Goal: Task Accomplishment & Management: Manage account settings

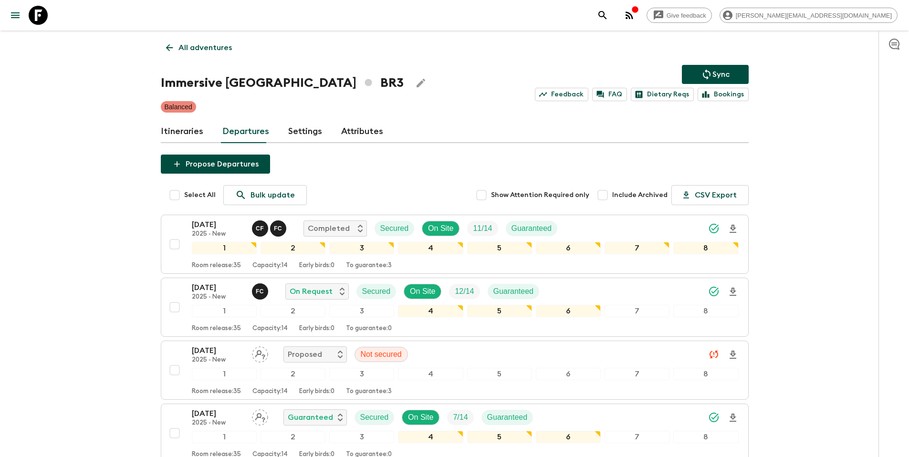
click at [212, 52] on p "All adventures" at bounding box center [204, 47] width 53 height 11
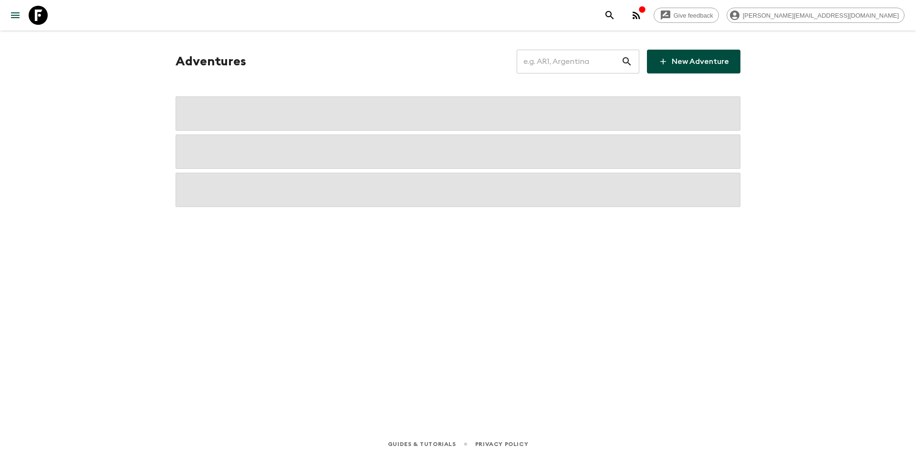
click at [588, 63] on input "text" at bounding box center [569, 61] width 104 height 27
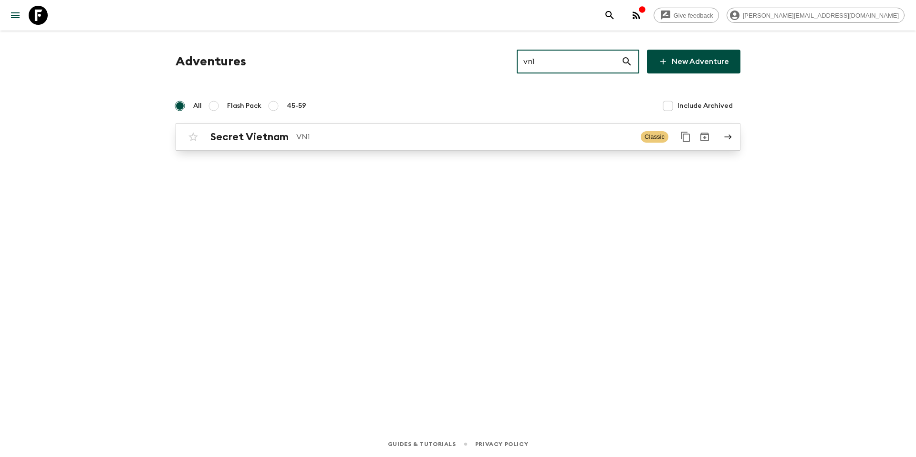
type input "vn1"
click at [414, 140] on p "VN1" at bounding box center [464, 136] width 337 height 11
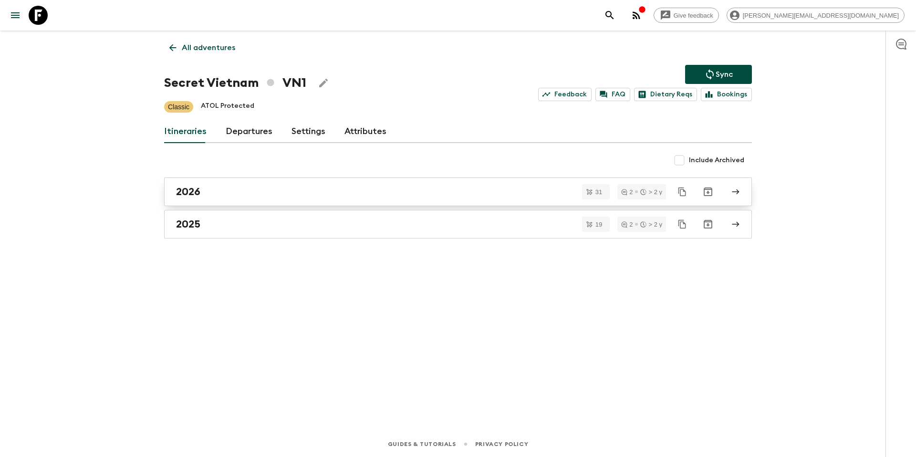
click at [215, 196] on div "2026" at bounding box center [449, 192] width 546 height 12
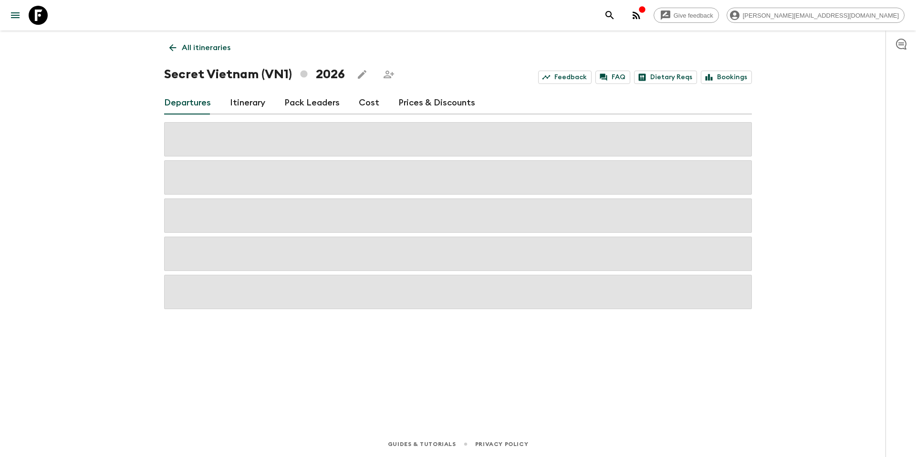
click at [192, 51] on p "All itineraries" at bounding box center [206, 47] width 49 height 11
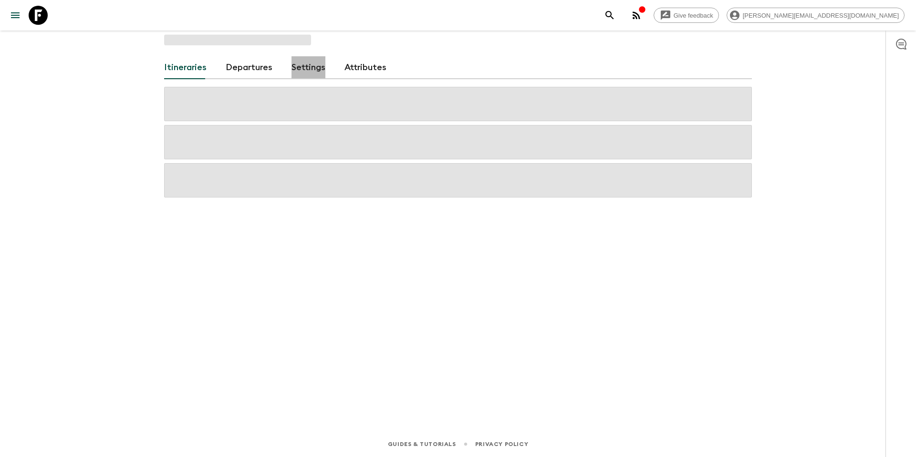
click at [302, 67] on link "Settings" at bounding box center [308, 67] width 34 height 23
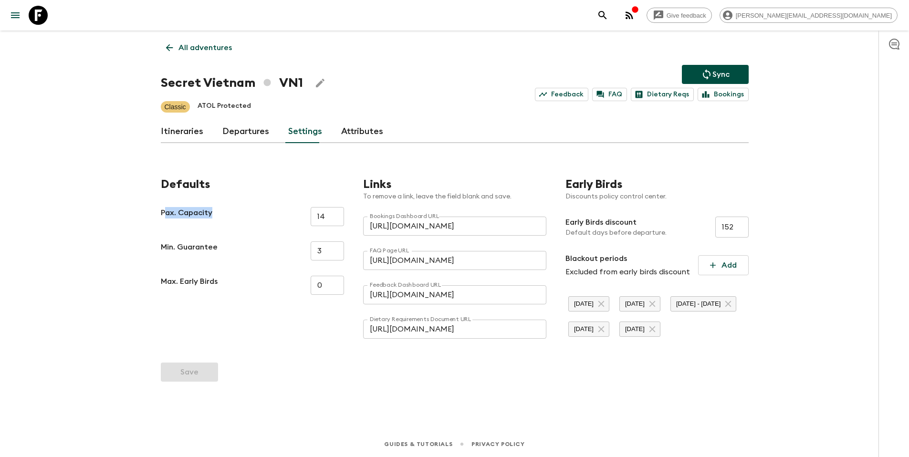
drag, startPoint x: 165, startPoint y: 214, endPoint x: 253, endPoint y: 214, distance: 87.8
click at [253, 214] on div "Pax. Capacity 14 ​" at bounding box center [252, 216] width 183 height 19
drag, startPoint x: 338, startPoint y: 217, endPoint x: 306, endPoint y: 218, distance: 32.4
click at [306, 218] on div "Pax. Capacity 14 ​" at bounding box center [252, 216] width 183 height 19
drag, startPoint x: 329, startPoint y: 252, endPoint x: 296, endPoint y: 250, distance: 33.4
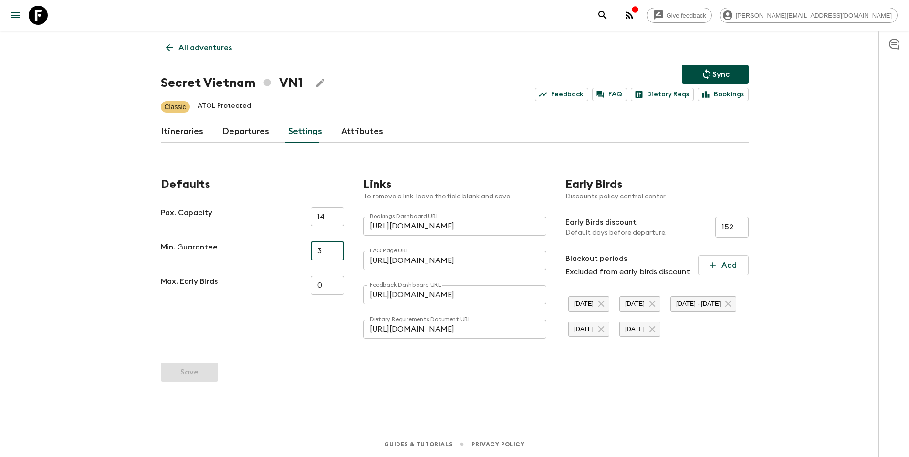
click at [296, 250] on div "Min. Guarantee 3 ​" at bounding box center [252, 250] width 183 height 19
drag, startPoint x: 315, startPoint y: 281, endPoint x: 294, endPoint y: 280, distance: 21.0
click at [296, 280] on div "Max. Early Birds 0 ​" at bounding box center [252, 285] width 183 height 19
click at [201, 45] on p "All adventures" at bounding box center [204, 47] width 53 height 11
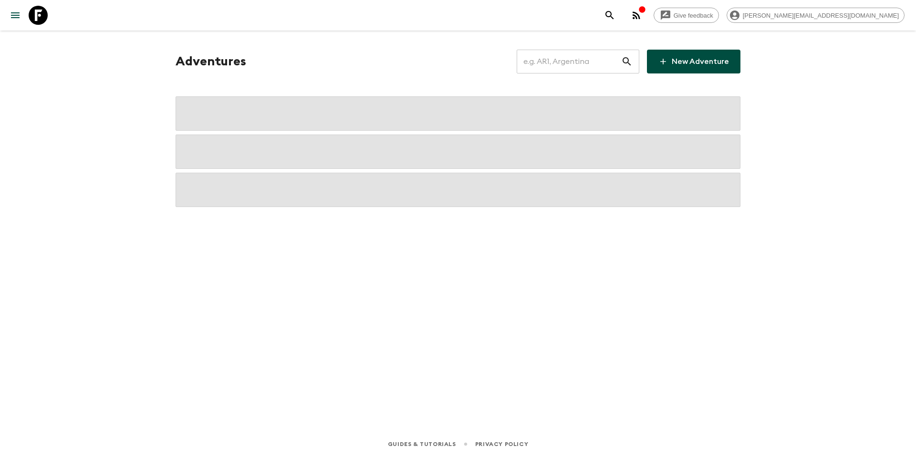
click at [563, 63] on input "text" at bounding box center [569, 61] width 104 height 27
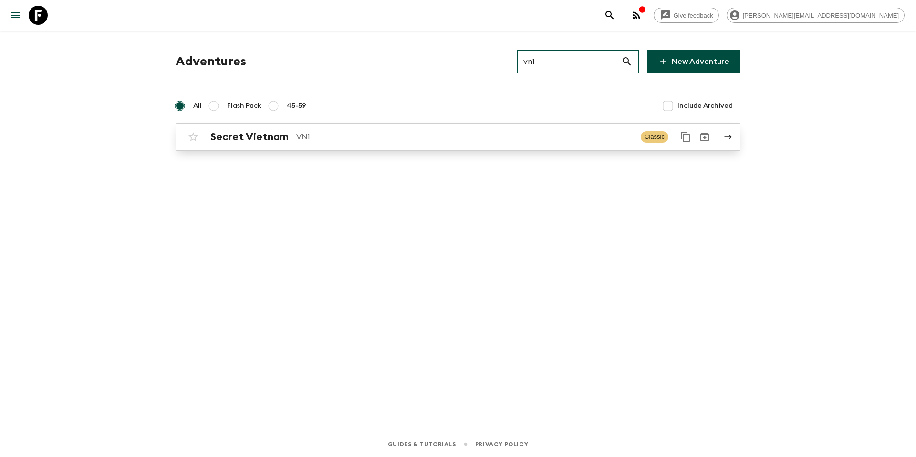
type input "vn1"
click at [360, 140] on p "VN1" at bounding box center [464, 136] width 337 height 11
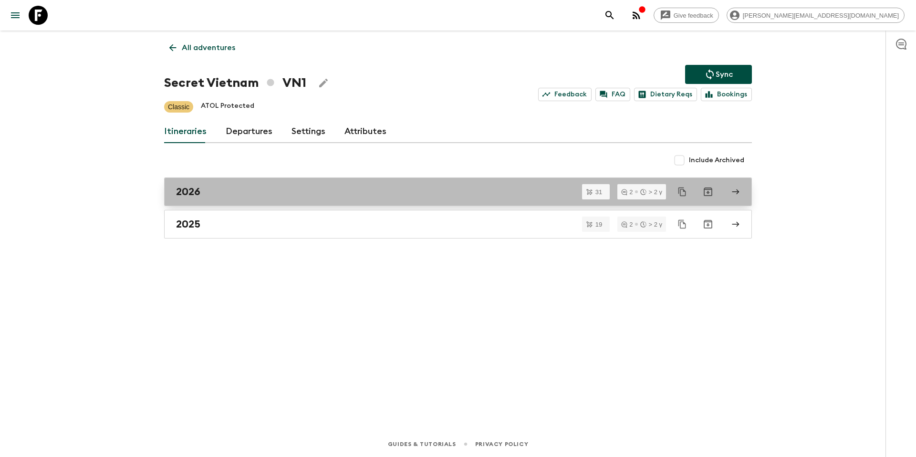
click at [234, 187] on div "2026" at bounding box center [449, 192] width 546 height 12
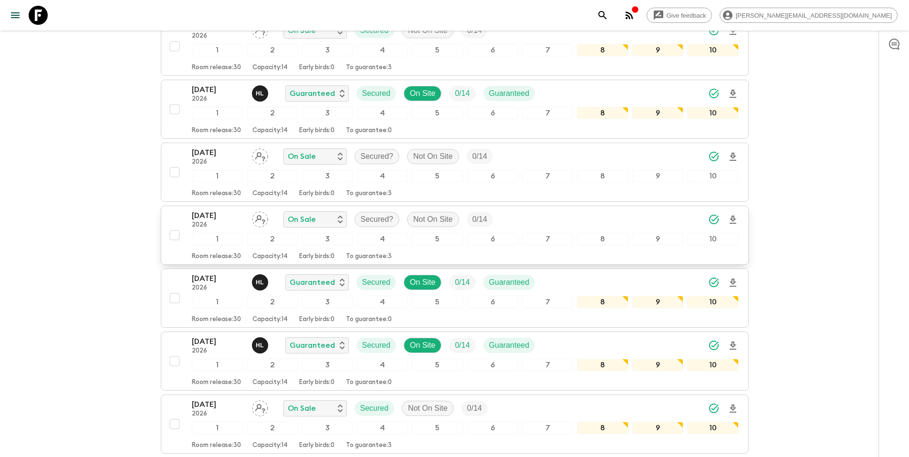
scroll to position [1252, 0]
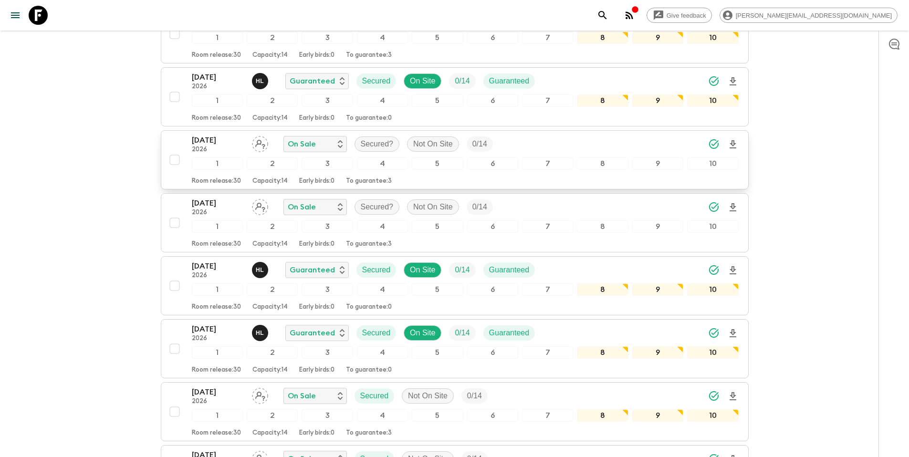
click at [175, 158] on input "checkbox" at bounding box center [174, 159] width 19 height 19
checkbox input "true"
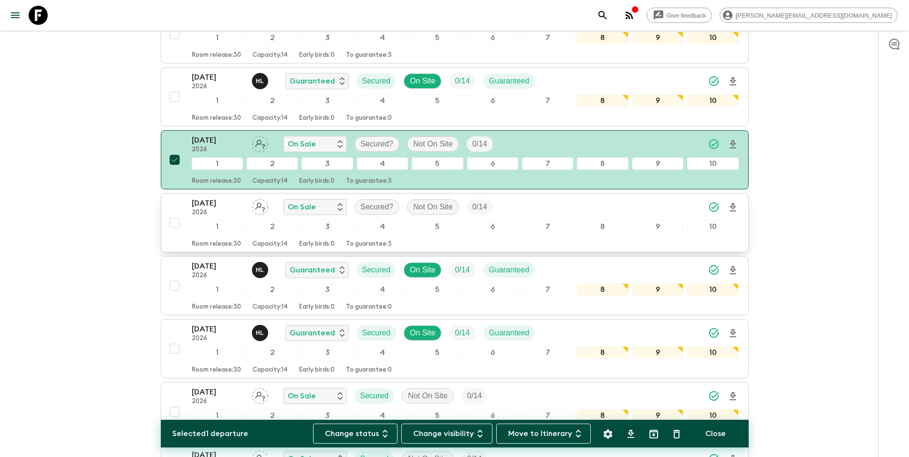
click at [175, 221] on input "checkbox" at bounding box center [174, 222] width 19 height 19
checkbox input "true"
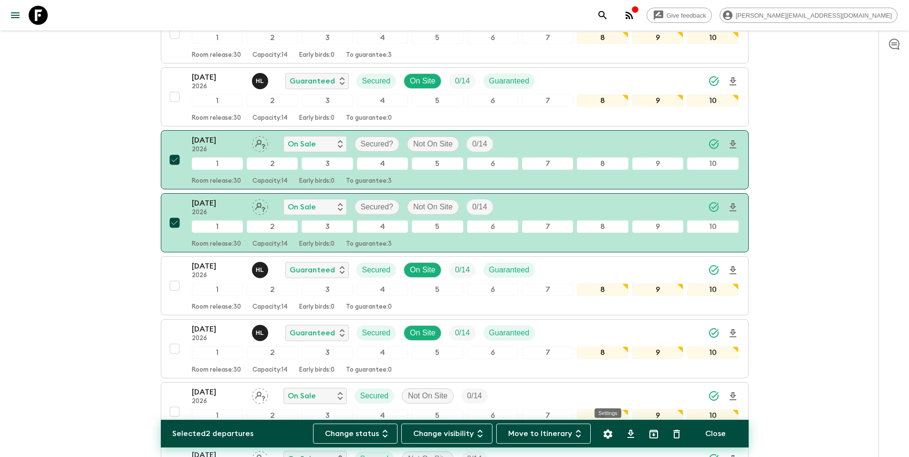
click at [609, 435] on icon "Settings" at bounding box center [607, 433] width 9 height 9
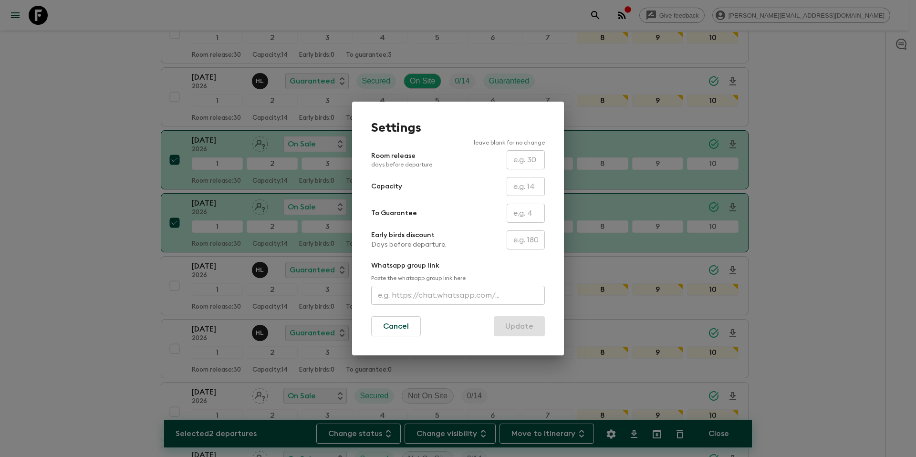
click at [522, 182] on input "text" at bounding box center [526, 186] width 38 height 19
click at [501, 196] on form "Room release days before departure ​ Capacity ​ To Guarantee ​ Early birds disc…" at bounding box center [458, 243] width 174 height 186
click at [407, 331] on button "Cancel" at bounding box center [396, 326] width 50 height 20
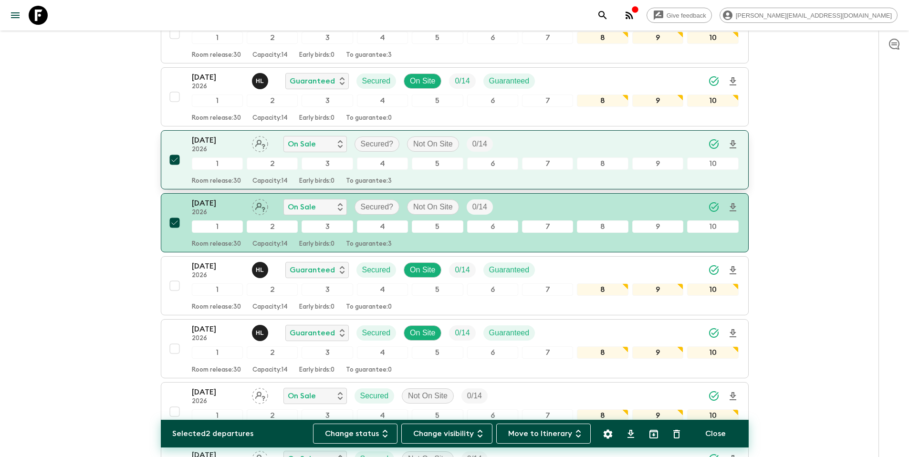
click at [174, 160] on input "checkbox" at bounding box center [174, 159] width 19 height 19
checkbox input "false"
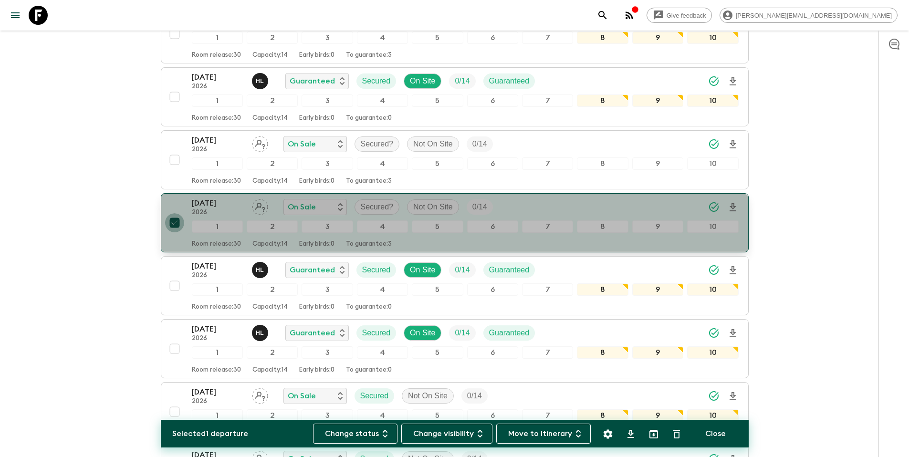
click at [175, 223] on input "checkbox" at bounding box center [174, 222] width 19 height 19
checkbox input "false"
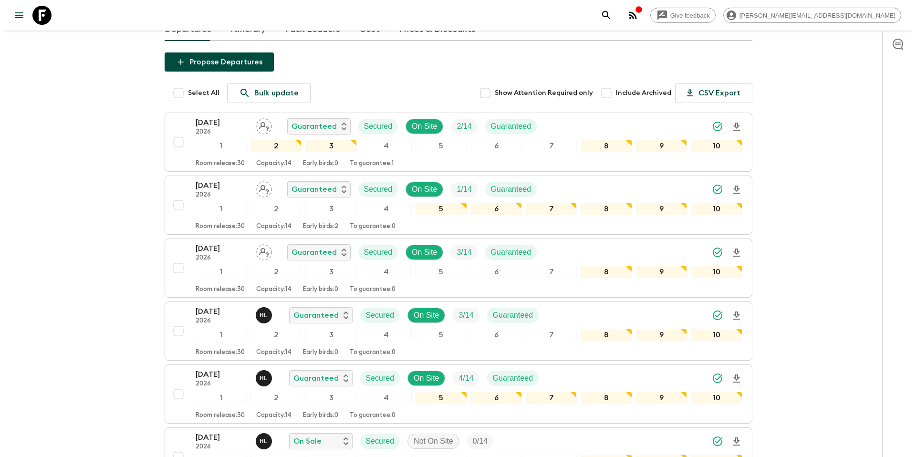
scroll to position [0, 0]
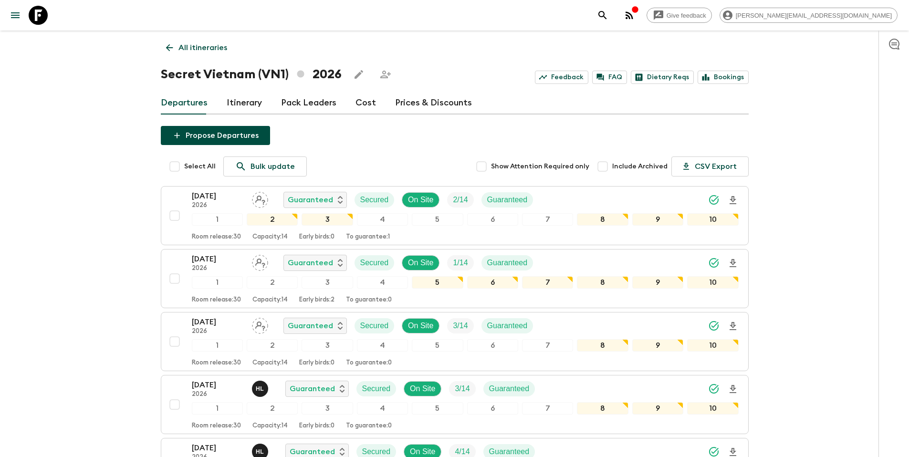
click at [430, 105] on link "Prices & Discounts" at bounding box center [433, 103] width 77 height 23
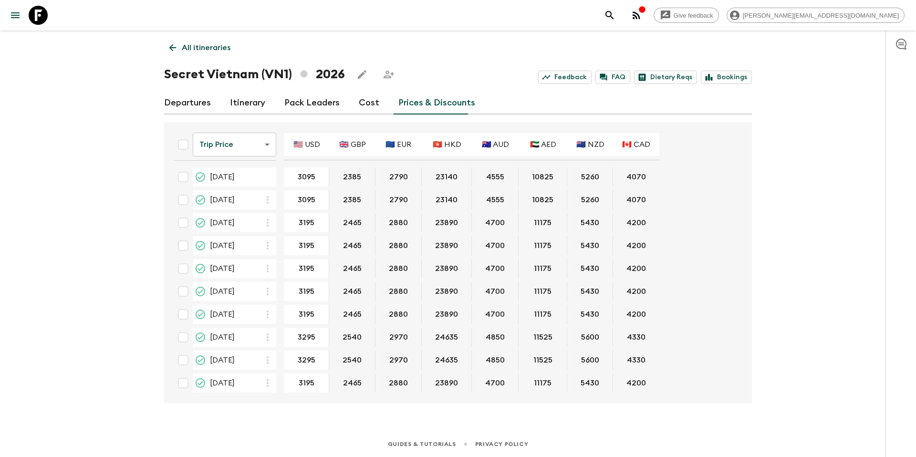
click at [188, 47] on p "All itineraries" at bounding box center [206, 47] width 49 height 11
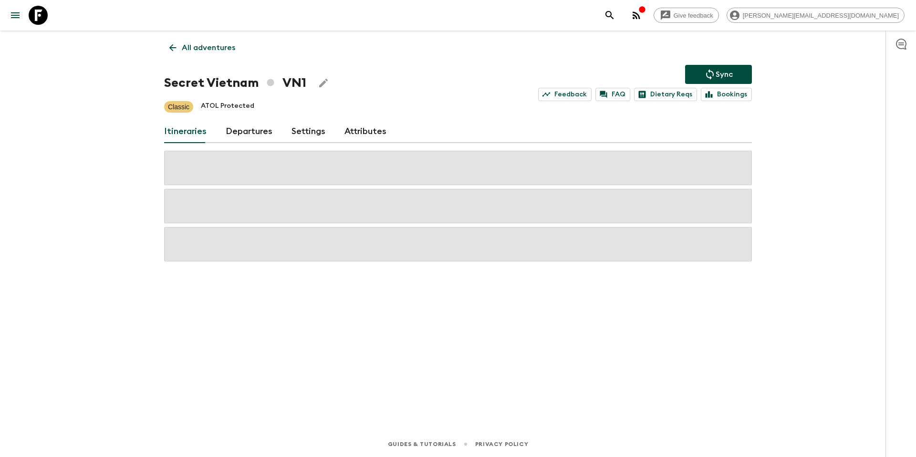
click at [189, 47] on p "All adventures" at bounding box center [208, 47] width 53 height 11
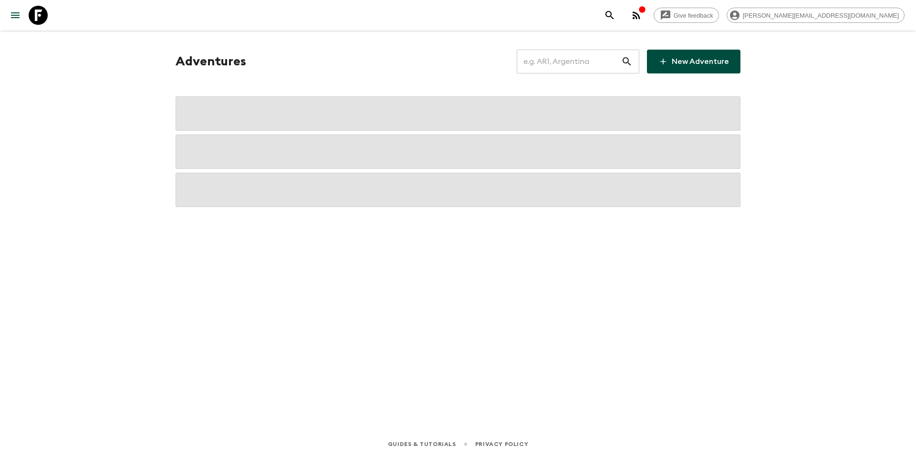
click at [563, 63] on input "text" at bounding box center [569, 61] width 104 height 27
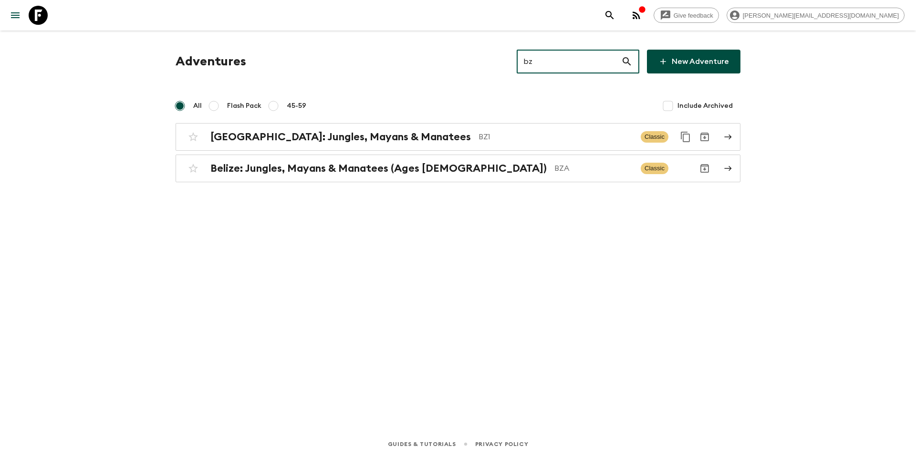
type input "bz1"
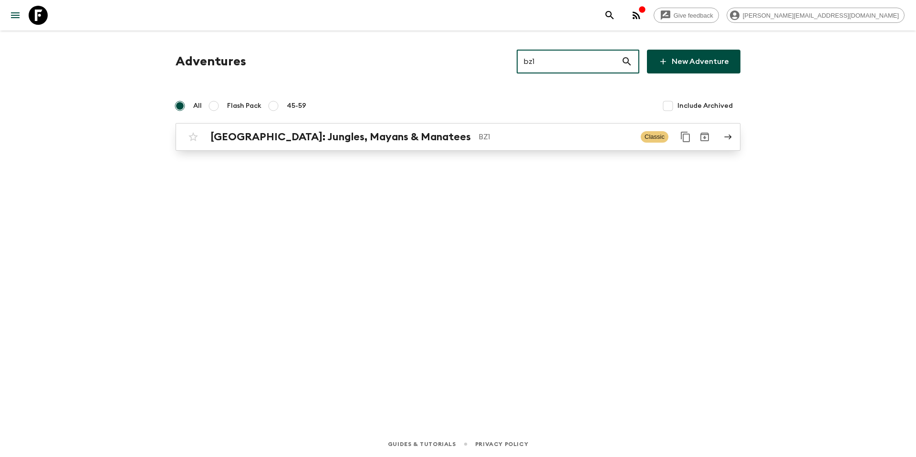
click at [542, 136] on p "BZ1" at bounding box center [555, 136] width 155 height 11
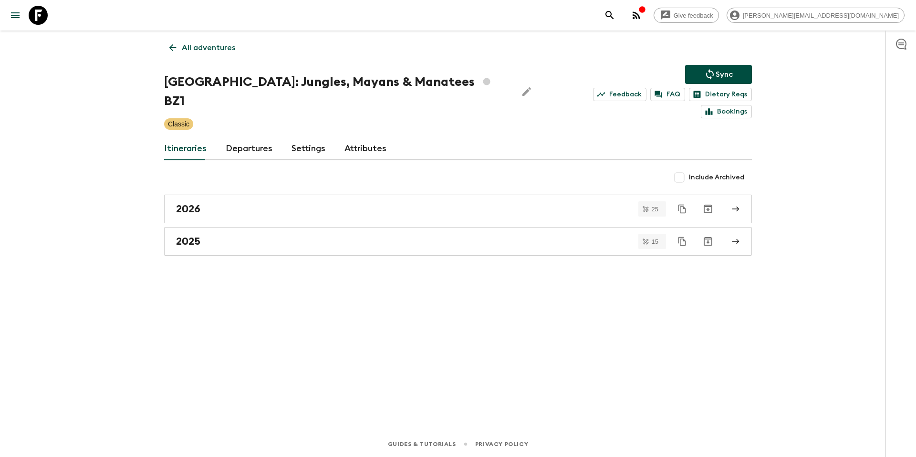
click at [245, 137] on link "Departures" at bounding box center [249, 148] width 47 height 23
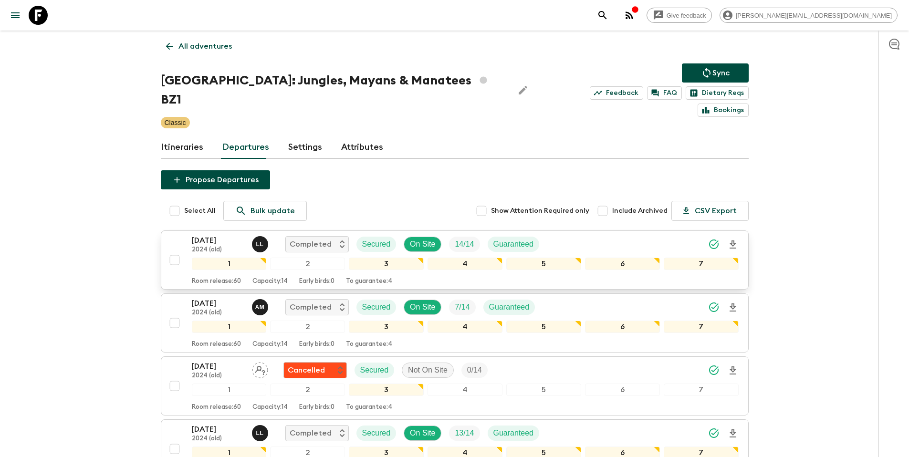
scroll to position [2, 0]
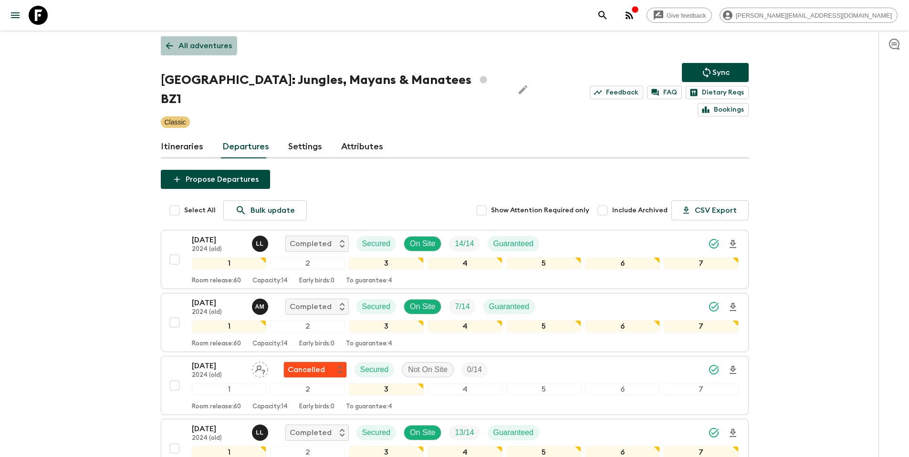
click at [198, 45] on p "All adventures" at bounding box center [204, 45] width 53 height 11
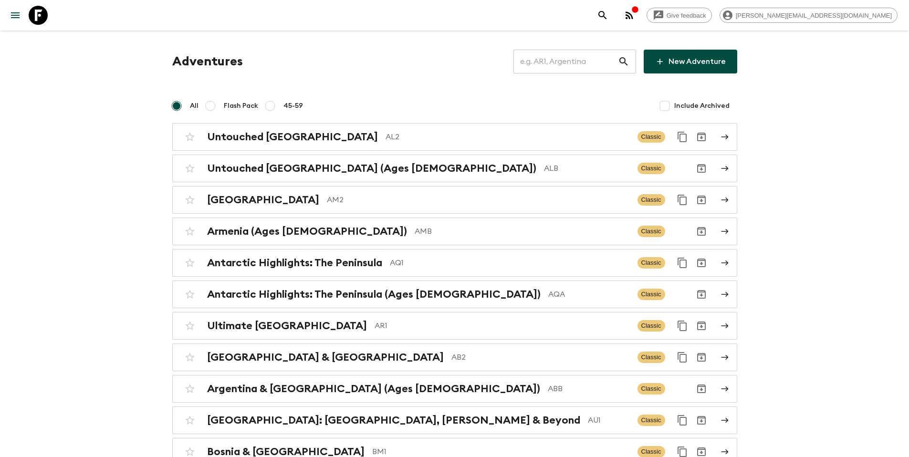
click at [567, 60] on input "text" at bounding box center [565, 61] width 104 height 27
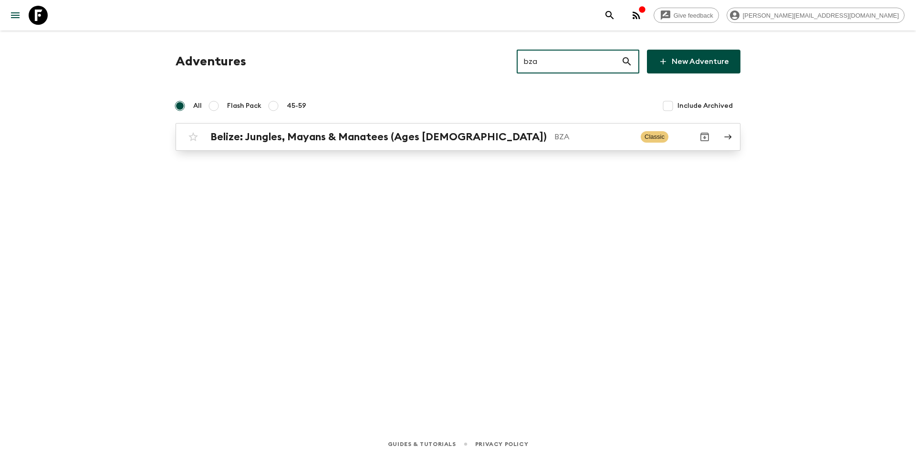
type input "bza"
click at [527, 144] on div "[GEOGRAPHIC_DATA]: Jungles, Mayans & Manatees (Ages [DEMOGRAPHIC_DATA]) BZA Cla…" at bounding box center [439, 136] width 511 height 19
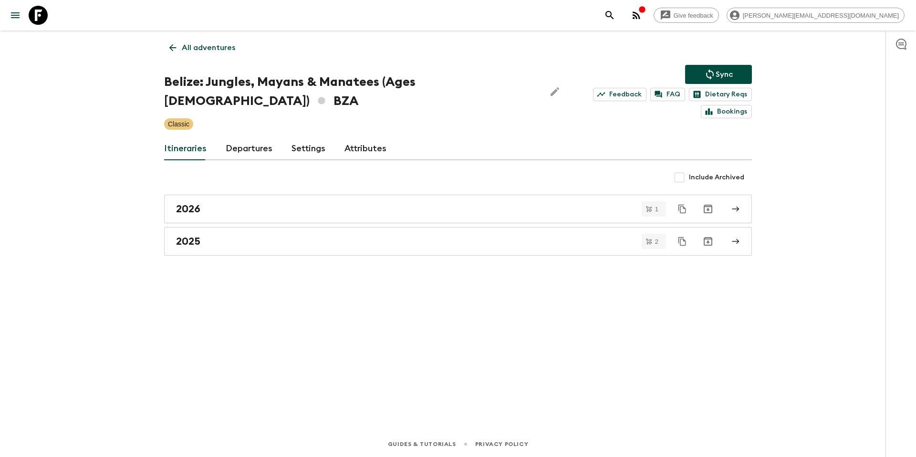
click at [243, 137] on link "Departures" at bounding box center [249, 148] width 47 height 23
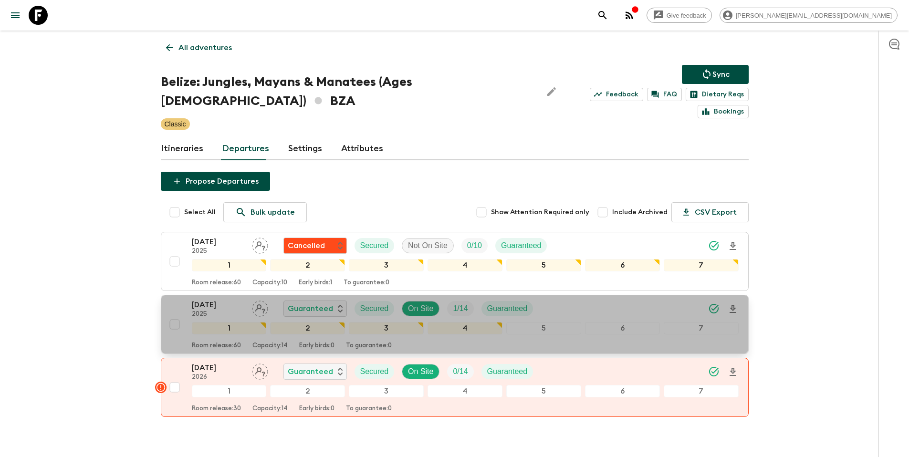
click at [561, 299] on div "[DATE] 2025 Guaranteed Secured On Site 1 / 14 Guaranteed" at bounding box center [465, 308] width 547 height 19
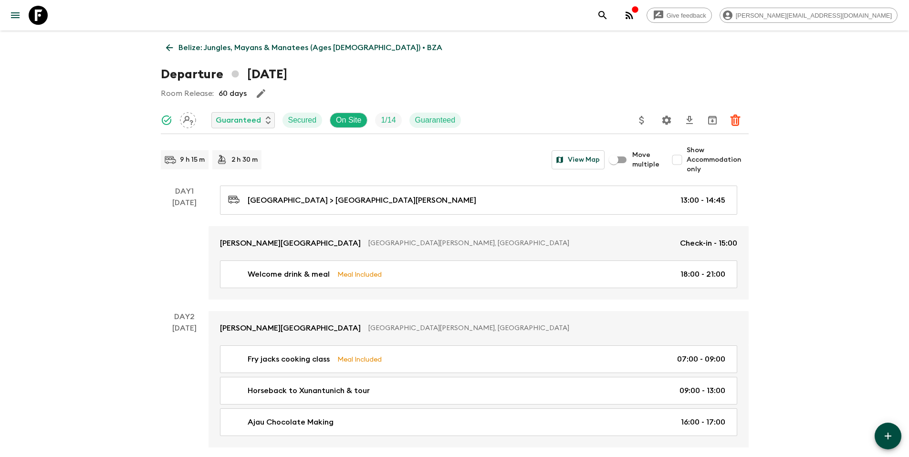
click at [642, 121] on icon "Update Price, Early Bird Discount and Costs" at bounding box center [641, 120] width 5 height 9
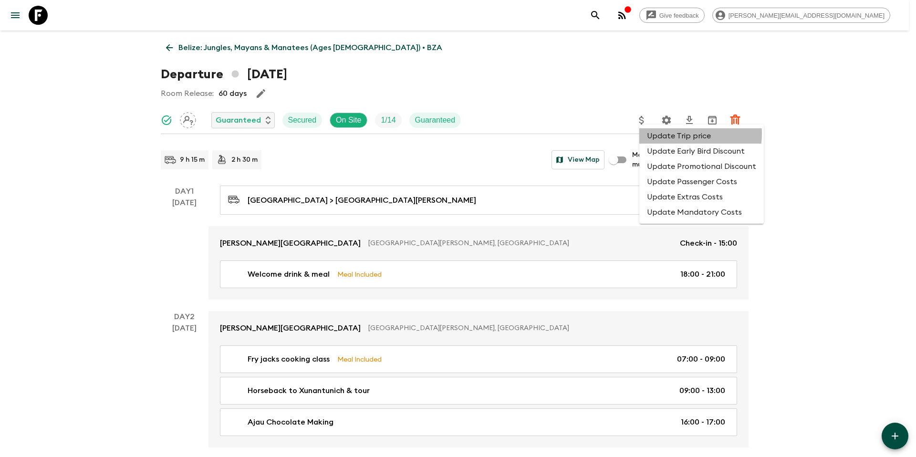
click at [666, 134] on li "Update Trip price" at bounding box center [701, 135] width 124 height 15
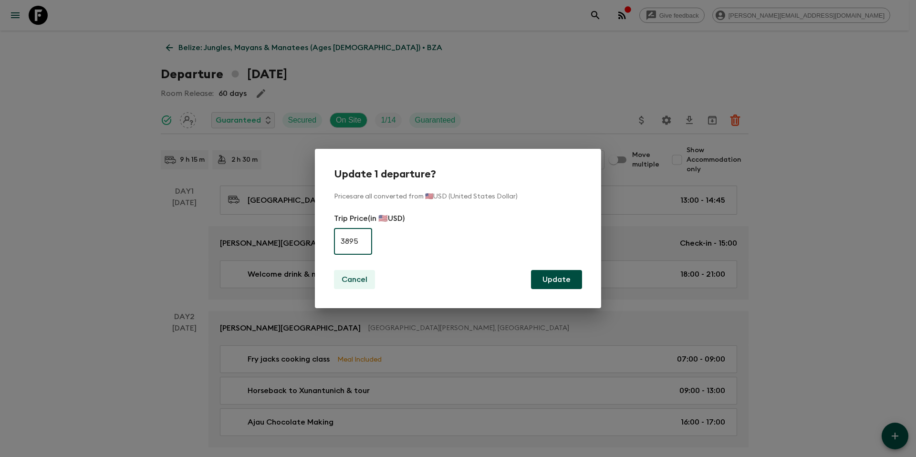
click at [353, 283] on p "Cancel" at bounding box center [354, 279] width 26 height 11
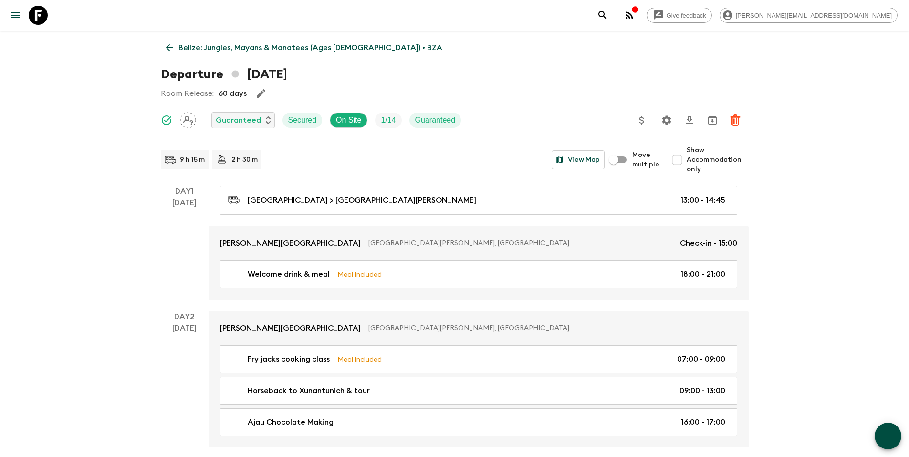
click at [215, 51] on p "Belize: Jungles, Mayans & Manatees (Ages [DEMOGRAPHIC_DATA]) • BZA" at bounding box center [310, 47] width 264 height 11
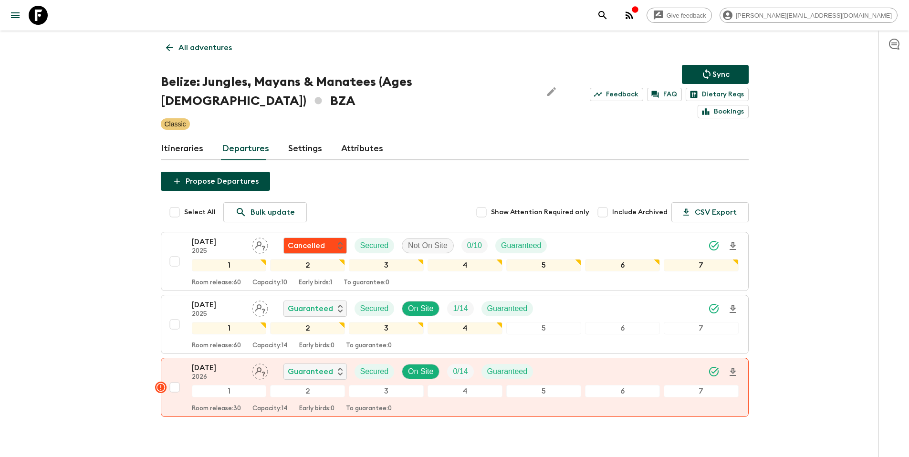
click at [184, 137] on link "Itineraries" at bounding box center [182, 148] width 42 height 23
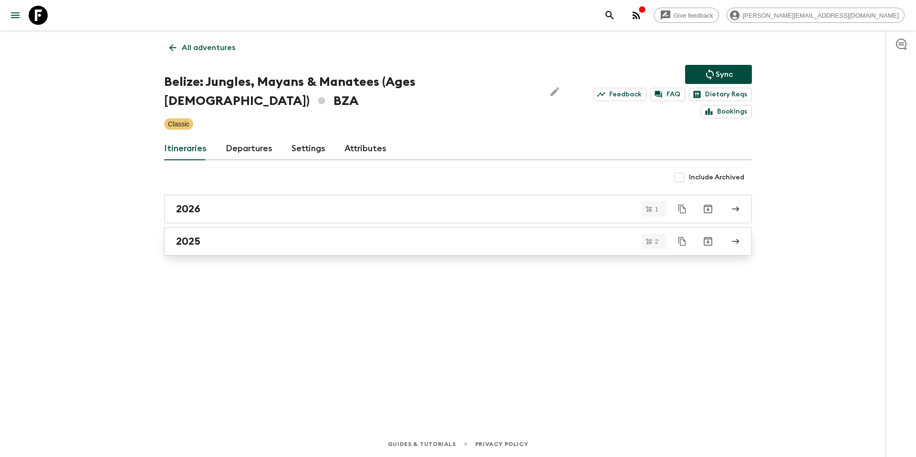
click at [278, 235] on div "2025" at bounding box center [449, 241] width 546 height 12
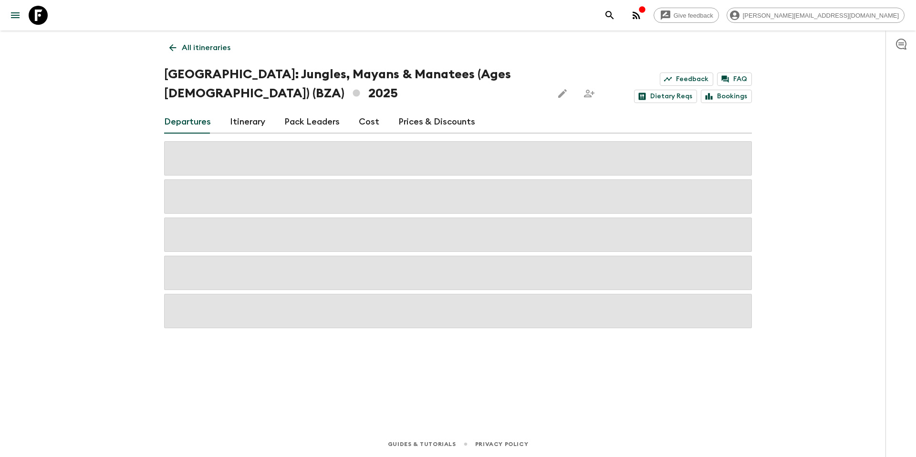
click at [436, 119] on link "Prices & Discounts" at bounding box center [436, 122] width 77 height 23
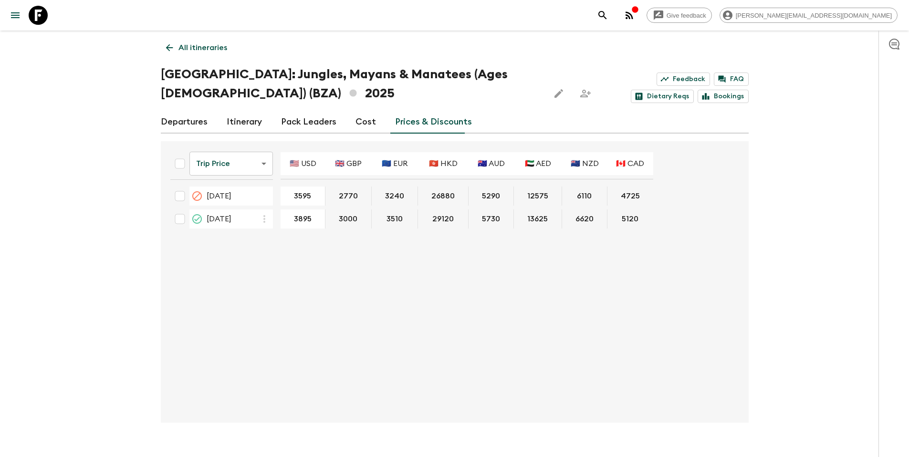
click at [440, 219] on button "29120" at bounding box center [443, 218] width 44 height 19
click at [223, 48] on p "All itineraries" at bounding box center [202, 47] width 49 height 11
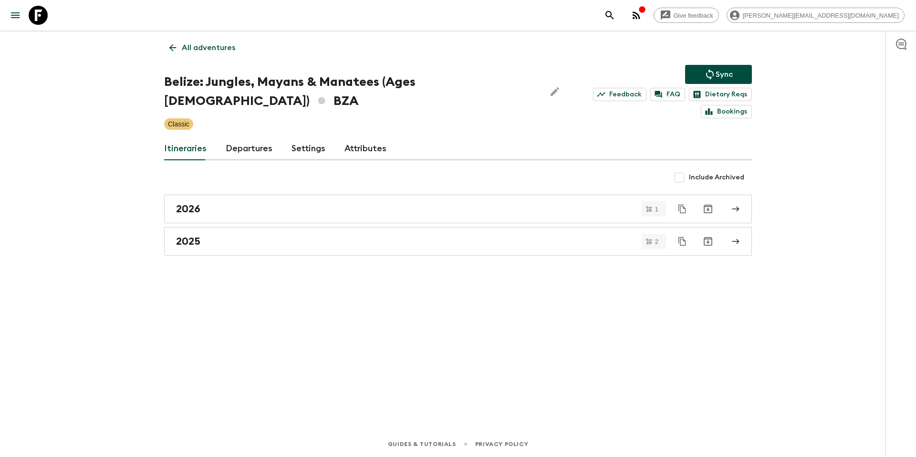
click at [206, 48] on p "All adventures" at bounding box center [208, 47] width 53 height 11
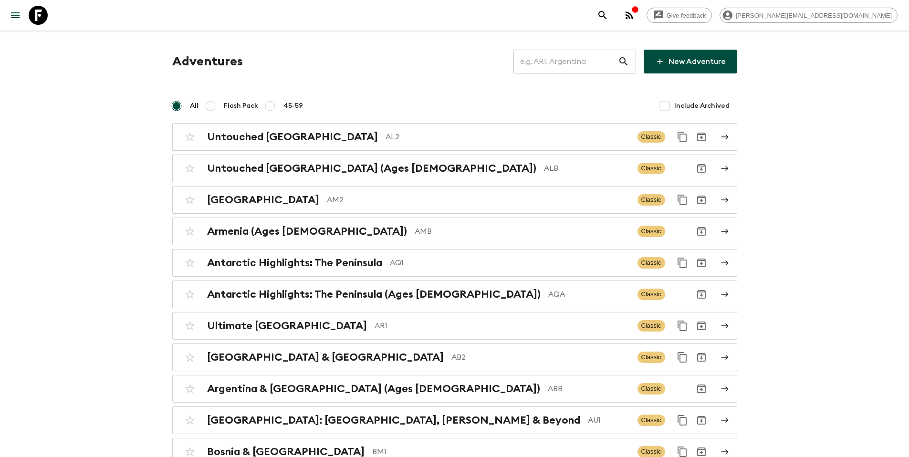
click at [563, 62] on input "text" at bounding box center [565, 61] width 104 height 27
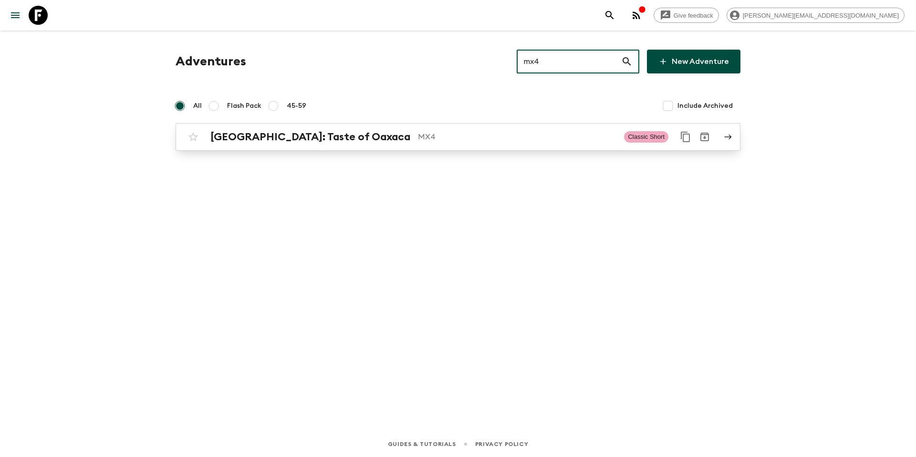
type input "mx4"
click at [418, 134] on p "MX4" at bounding box center [517, 136] width 198 height 11
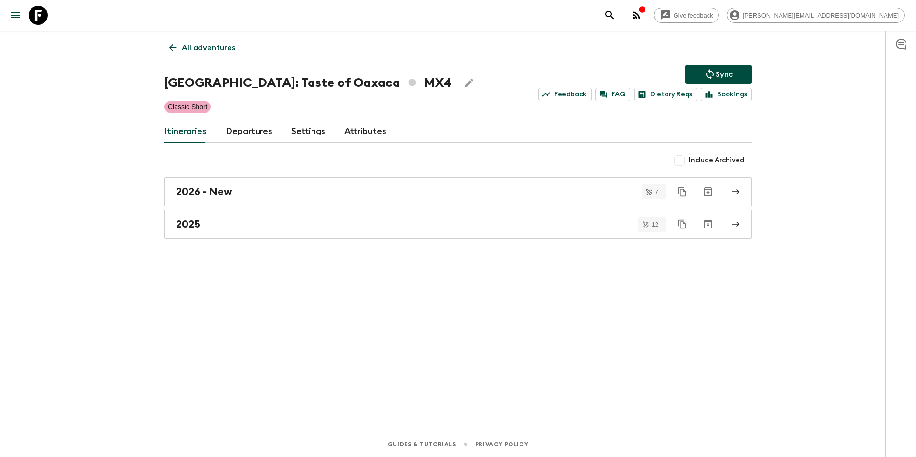
click at [244, 130] on link "Departures" at bounding box center [249, 131] width 47 height 23
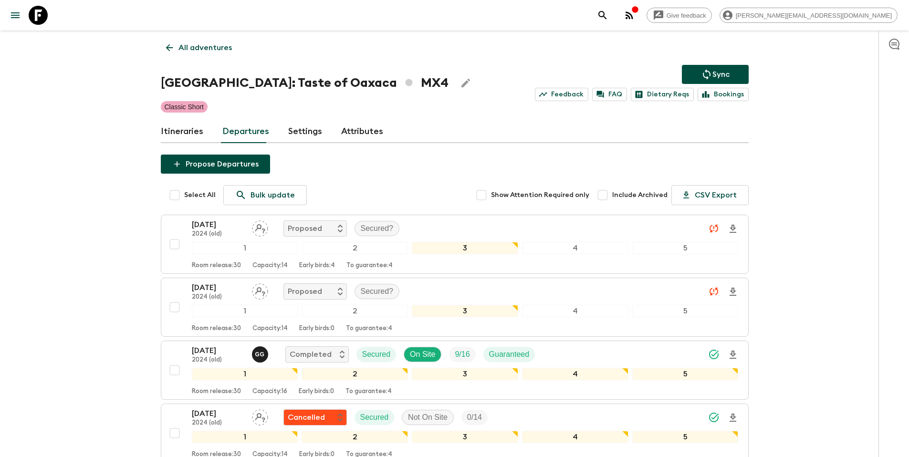
scroll to position [1003, 0]
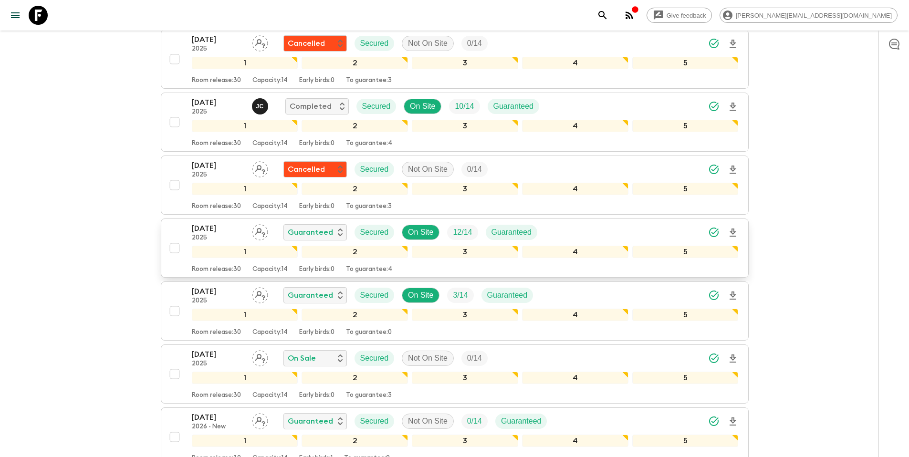
click at [177, 247] on input "checkbox" at bounding box center [174, 247] width 19 height 19
checkbox input "true"
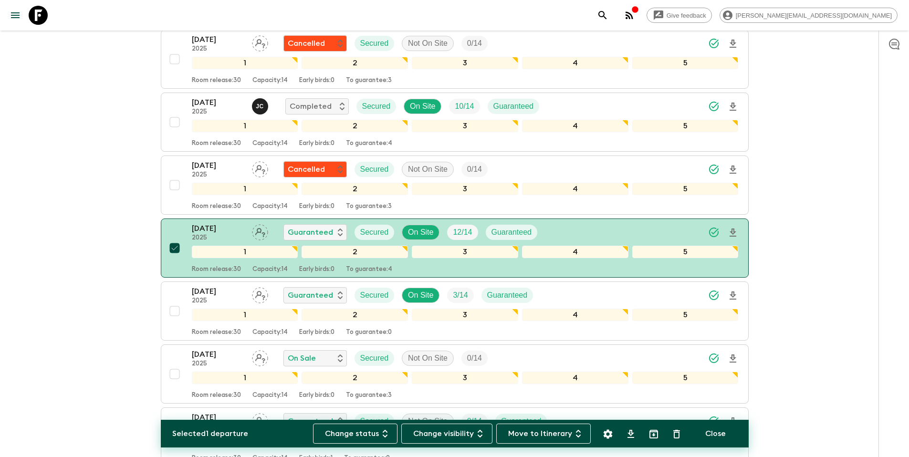
click at [607, 436] on icon "Settings" at bounding box center [607, 433] width 9 height 9
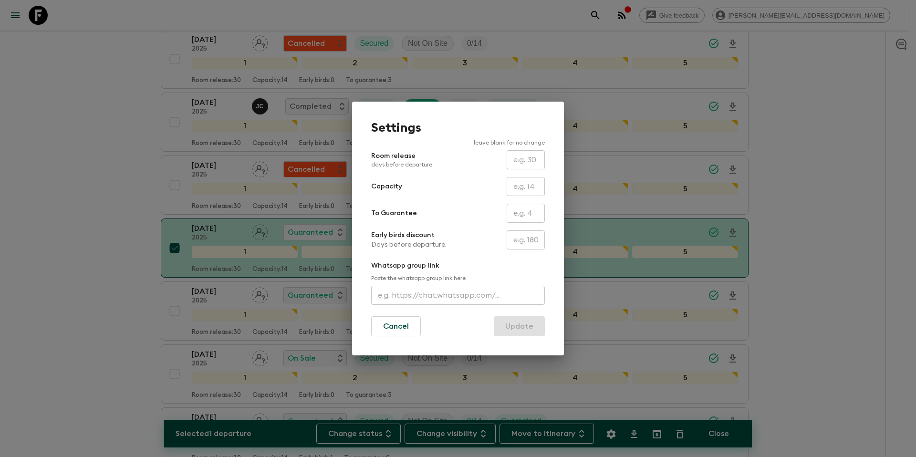
click at [523, 191] on input "text" at bounding box center [526, 186] width 38 height 19
type input "16"
click at [527, 329] on button "Update" at bounding box center [519, 326] width 51 height 20
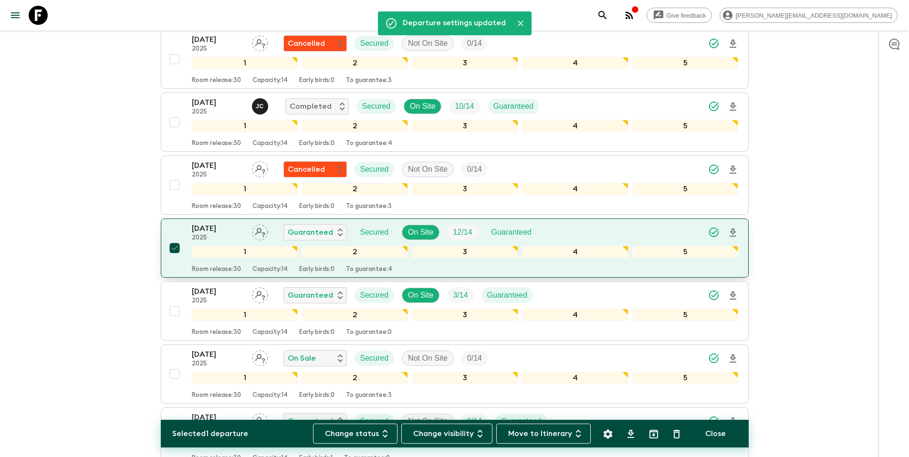
click at [173, 249] on input "checkbox" at bounding box center [174, 247] width 19 height 19
checkbox input "false"
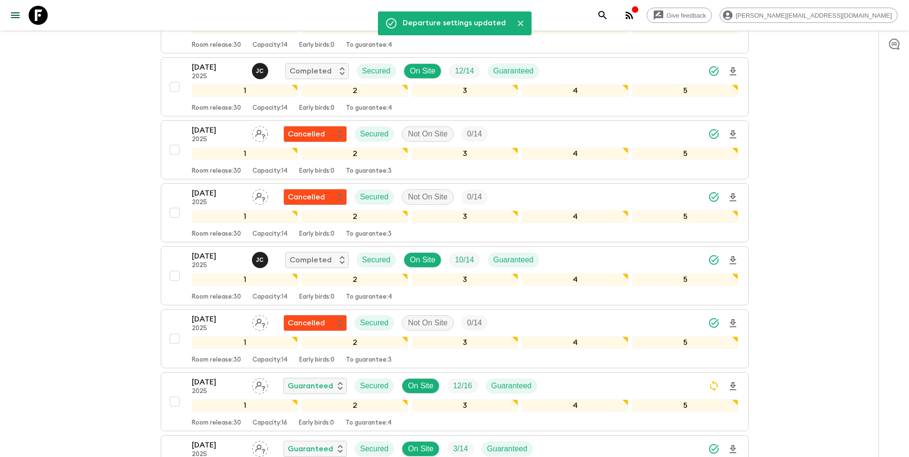
scroll to position [0, 0]
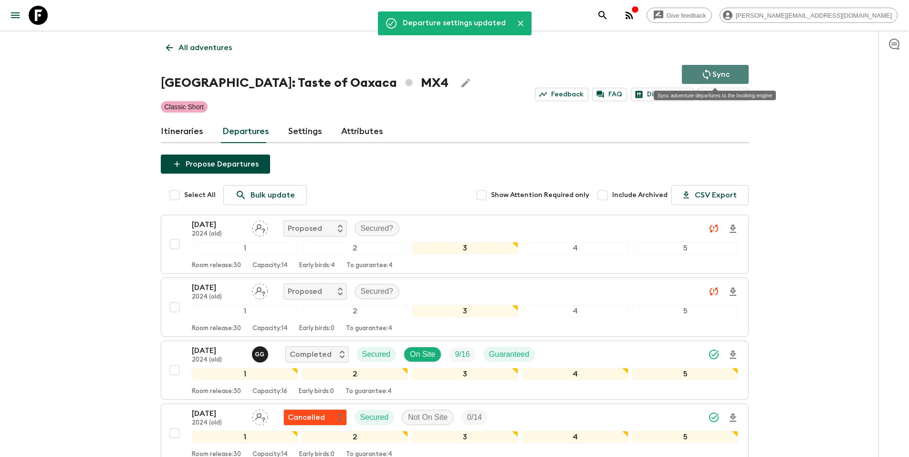
click at [727, 72] on p "Sync" at bounding box center [720, 74] width 17 height 11
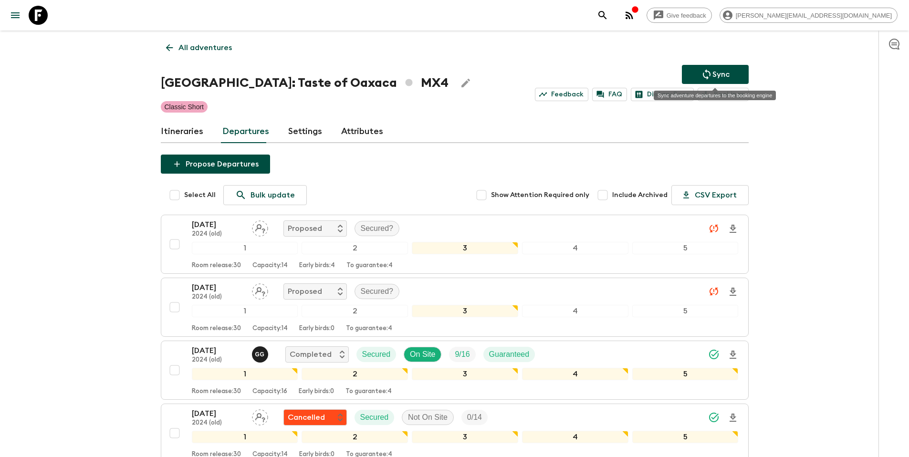
click at [740, 77] on button "Sync" at bounding box center [715, 74] width 67 height 19
click at [208, 43] on p "All adventures" at bounding box center [204, 47] width 53 height 11
